Goal: Complete application form

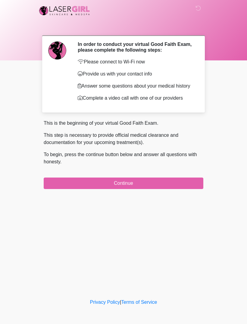
click at [171, 187] on button "Continue" at bounding box center [124, 182] width 160 height 11
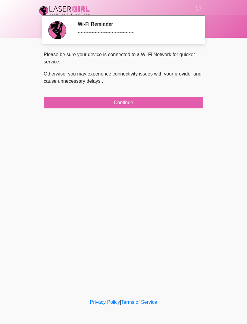
click at [168, 101] on button "Continue" at bounding box center [124, 102] width 160 height 11
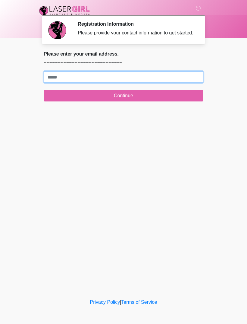
click at [183, 78] on input "Where should we email your treatment plan?" at bounding box center [124, 76] width 160 height 11
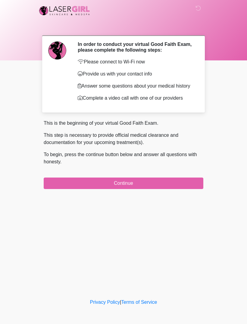
click at [173, 180] on div "This is the beginning of your virtual Good Faith Exam. This step is necessary t…" at bounding box center [124, 154] width 160 height 69
click at [168, 189] on button "Continue" at bounding box center [124, 182] width 160 height 11
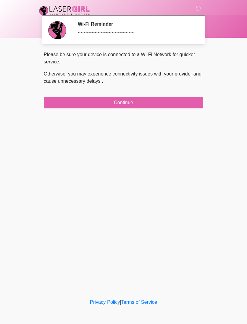
click at [169, 101] on button "Continue" at bounding box center [124, 102] width 160 height 11
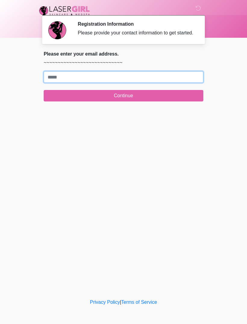
click at [111, 81] on input "Where should we email your treatment plan?" at bounding box center [124, 76] width 160 height 11
type input "**********"
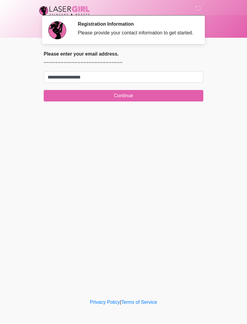
click at [153, 100] on button "Continue" at bounding box center [124, 95] width 160 height 11
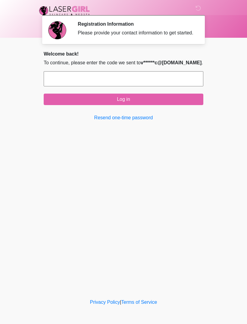
click at [179, 83] on input "text" at bounding box center [124, 78] width 160 height 15
type input "******"
click at [155, 104] on button "Log in" at bounding box center [124, 99] width 160 height 11
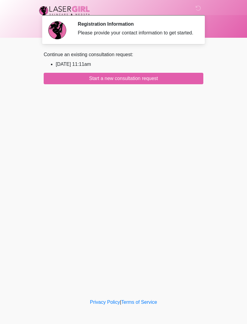
click at [156, 84] on button "Start a new consultation request" at bounding box center [124, 78] width 160 height 11
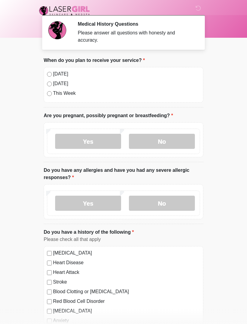
click at [51, 70] on div "[DATE]" at bounding box center [123, 73] width 153 height 7
click at [178, 144] on label "No" at bounding box center [162, 141] width 66 height 15
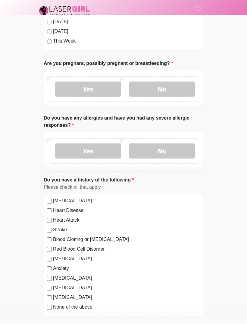
scroll to position [67, 0]
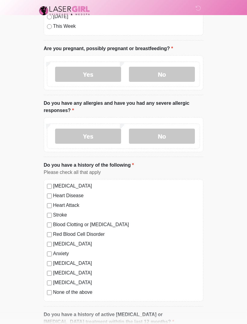
click at [173, 135] on label "No" at bounding box center [162, 136] width 66 height 15
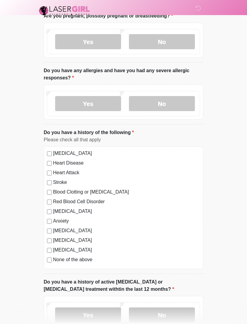
scroll to position [114, 0]
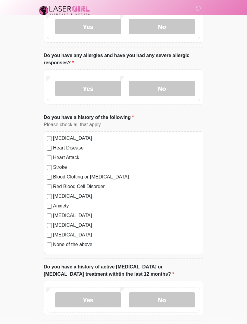
click at [53, 244] on label "None of the above" at bounding box center [126, 244] width 147 height 7
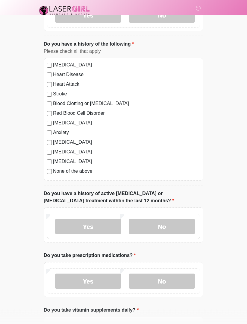
click at [167, 285] on label "No" at bounding box center [162, 281] width 66 height 15
click at [168, 224] on label "No" at bounding box center [162, 226] width 66 height 15
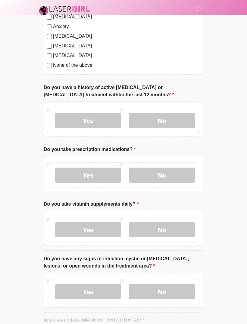
scroll to position [298, 0]
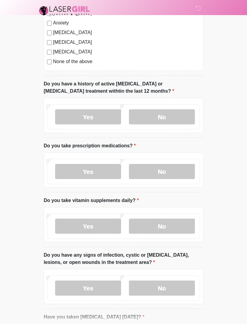
click at [172, 228] on label "No" at bounding box center [162, 226] width 66 height 15
click at [171, 286] on label "No" at bounding box center [162, 287] width 66 height 15
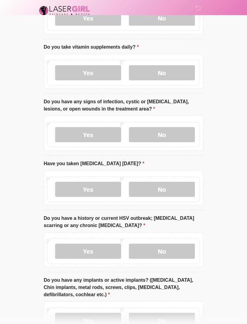
click at [180, 182] on label "No" at bounding box center [162, 189] width 66 height 15
click at [174, 247] on label "No" at bounding box center [162, 251] width 66 height 15
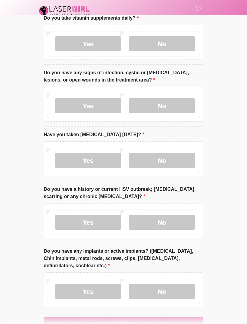
scroll to position [496, 0]
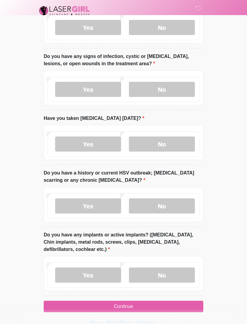
click at [162, 274] on label "No" at bounding box center [162, 274] width 66 height 15
click at [158, 306] on button "Continue" at bounding box center [124, 306] width 160 height 11
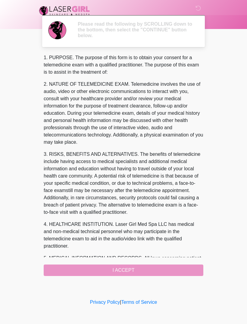
scroll to position [0, 0]
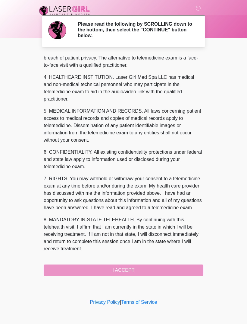
click at [137, 270] on button "I ACCEPT" at bounding box center [124, 269] width 160 height 11
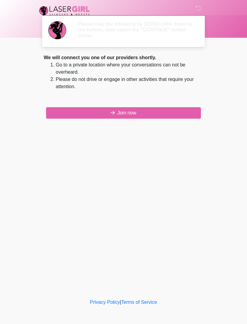
click at [140, 270] on div "‎ ‎ Please read the following by SCROLLING down to the bottom, then select the …" at bounding box center [123, 148] width 181 height 285
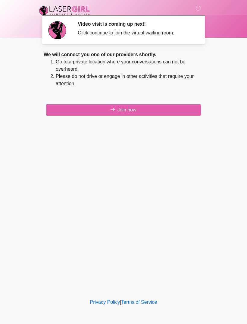
click at [151, 109] on button "Join now" at bounding box center [123, 109] width 155 height 11
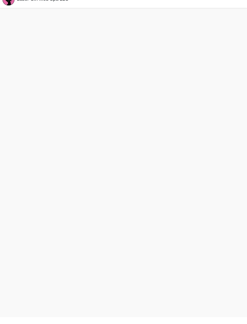
scroll to position [2, 0]
